Goal: Task Accomplishment & Management: Manage account settings

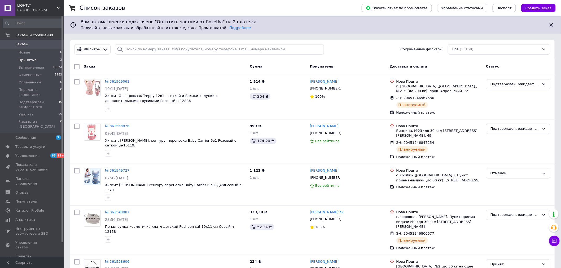
click at [27, 60] on span "Принятые" at bounding box center [28, 60] width 18 height 5
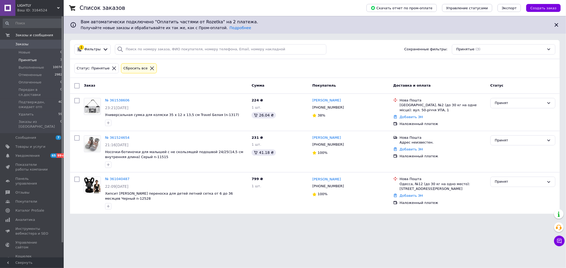
click at [28, 45] on span "Заказы" at bounding box center [32, 44] width 34 height 5
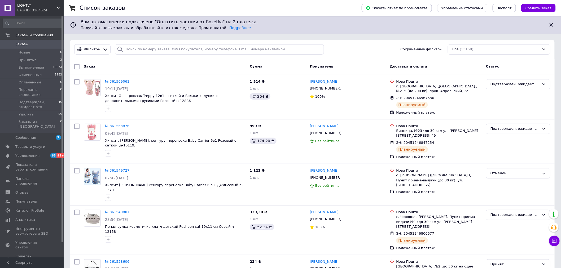
click at [23, 46] on span "Заказы" at bounding box center [21, 44] width 13 height 5
